Goal: Task Accomplishment & Management: Manage account settings

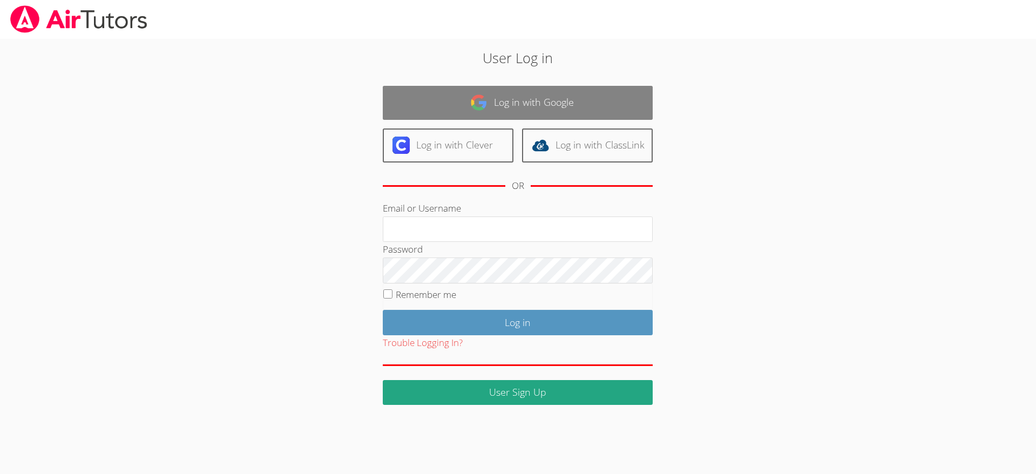
click at [433, 97] on link "Log in with Google" at bounding box center [518, 103] width 270 height 34
